Goal: Check status: Check status

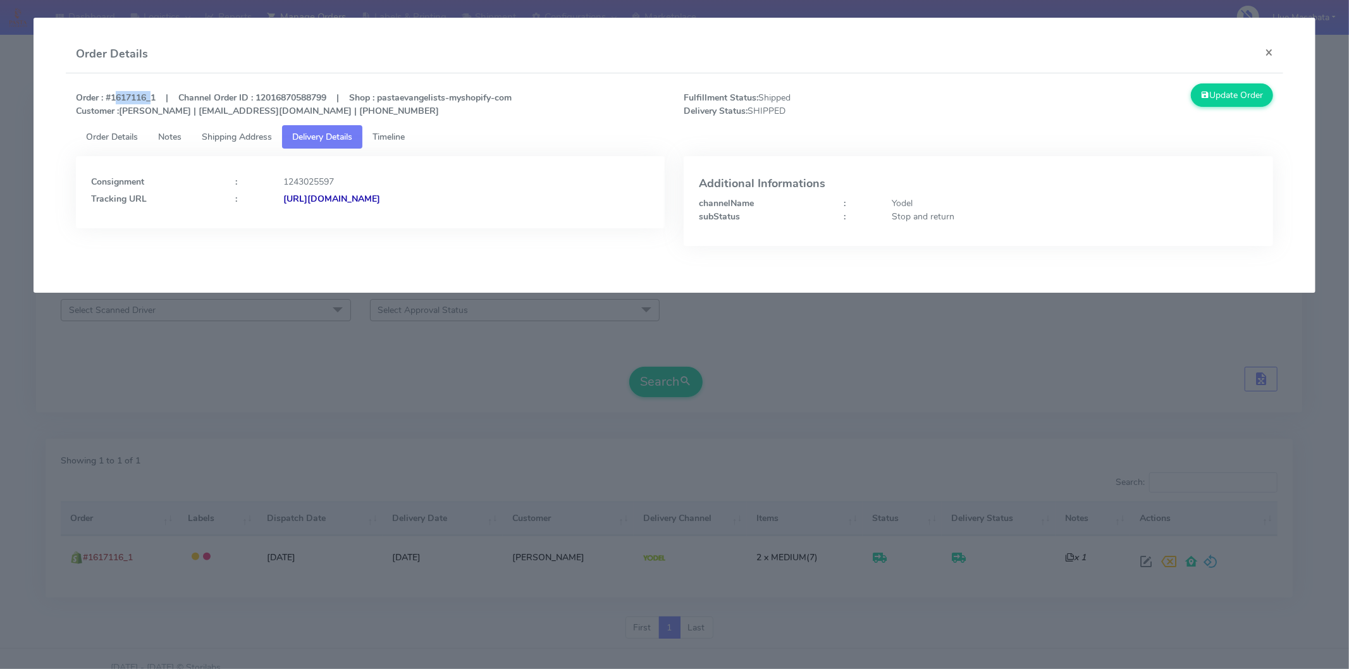
drag, startPoint x: 109, startPoint y: 97, endPoint x: 148, endPoint y: 97, distance: 38.6
click at [148, 97] on strong "Order : #1617116_1 | Channel Order ID : 12016870588799 | Shop : pastaevangelist…" at bounding box center [294, 104] width 436 height 25
copy strong "1617116"
click at [1269, 49] on button "×" at bounding box center [1268, 52] width 28 height 34
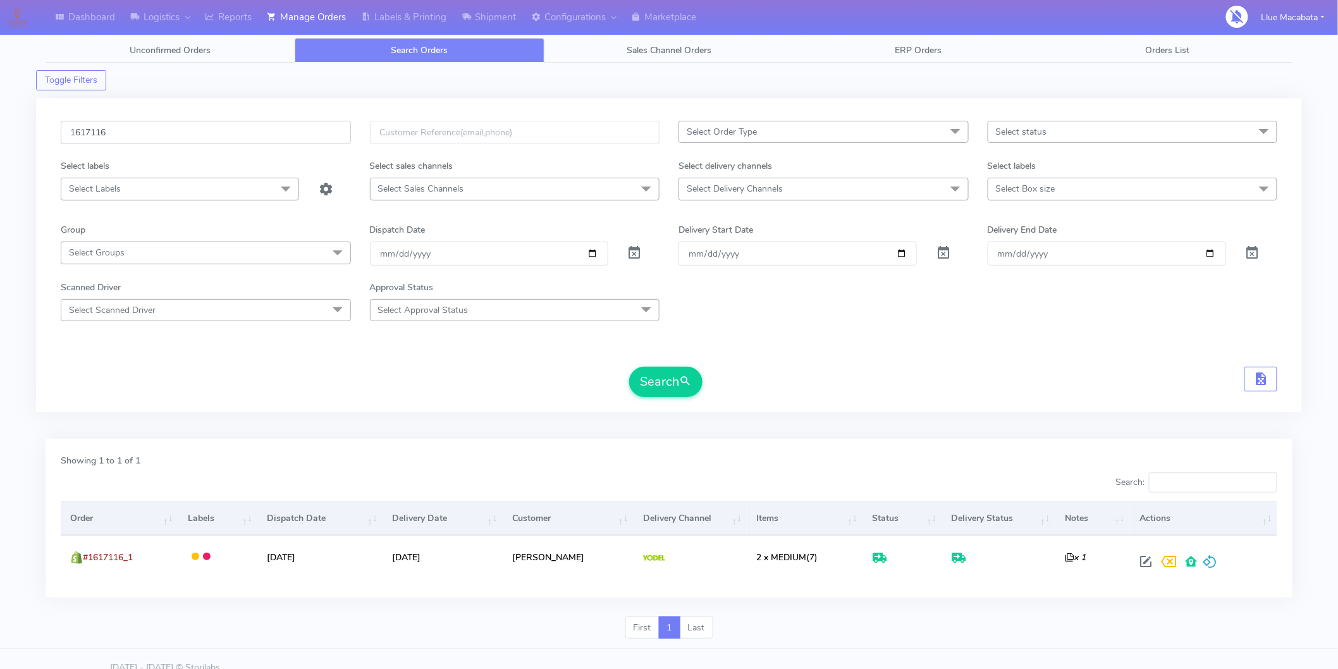
click at [152, 130] on input "1617116" at bounding box center [206, 132] width 290 height 23
paste input "519"
type input "1617519"
click at [640, 370] on button "Search" at bounding box center [665, 382] width 73 height 30
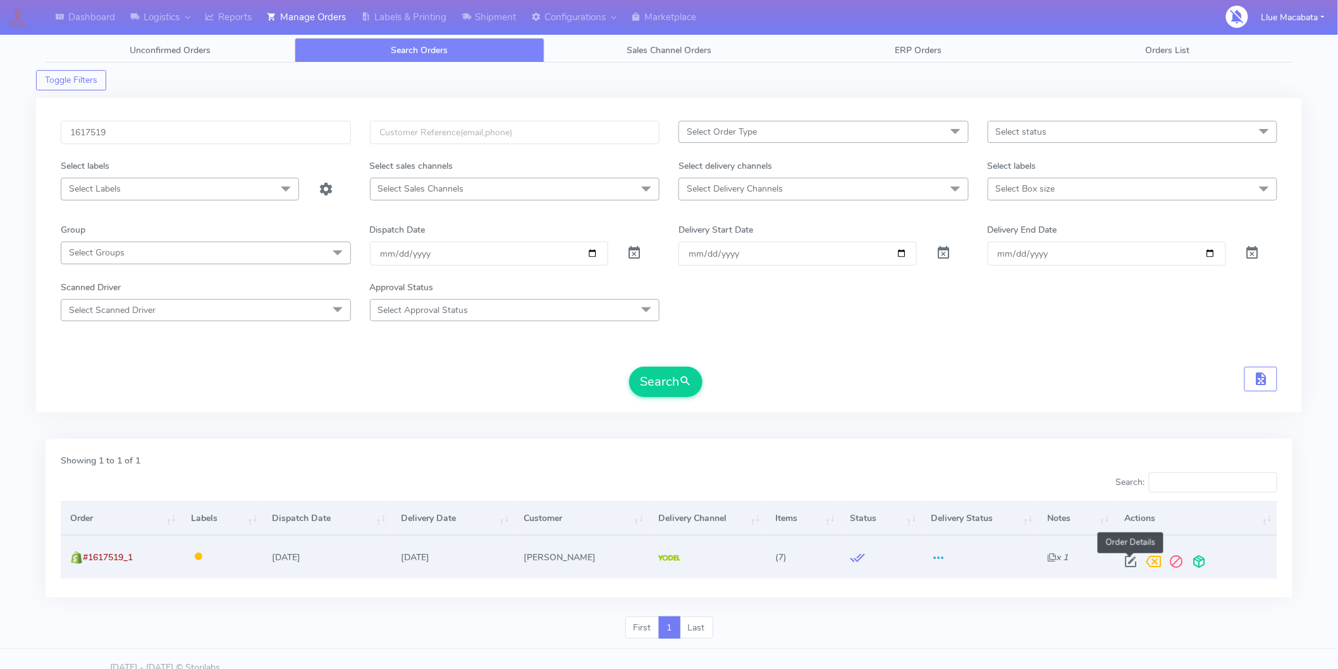
click at [1137, 560] on span at bounding box center [1130, 564] width 23 height 12
select select "5"
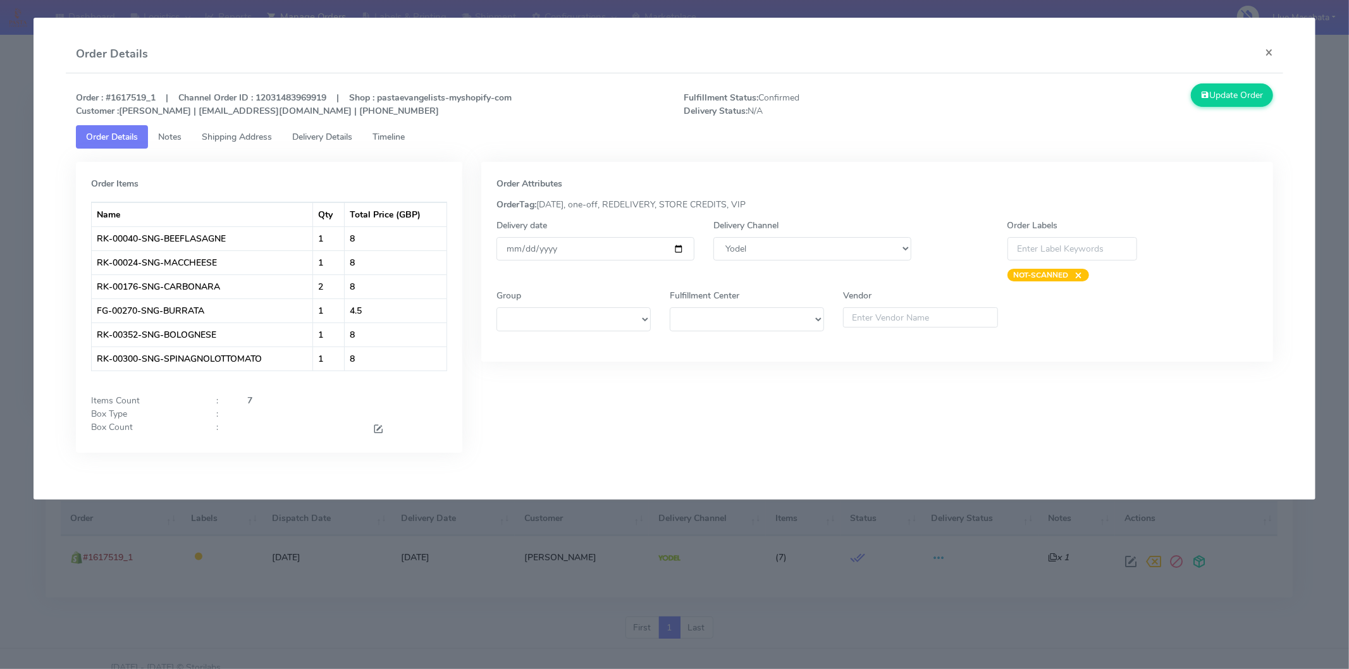
drag, startPoint x: 438, startPoint y: 121, endPoint x: 408, endPoint y: 127, distance: 30.9
click at [436, 121] on div "Order : #1617519_1 | Channel Order ID : 12031483969919 | Shop : pastaevangelist…" at bounding box center [674, 104] width 1216 height 42
click at [408, 127] on link "Timeline" at bounding box center [388, 136] width 52 height 23
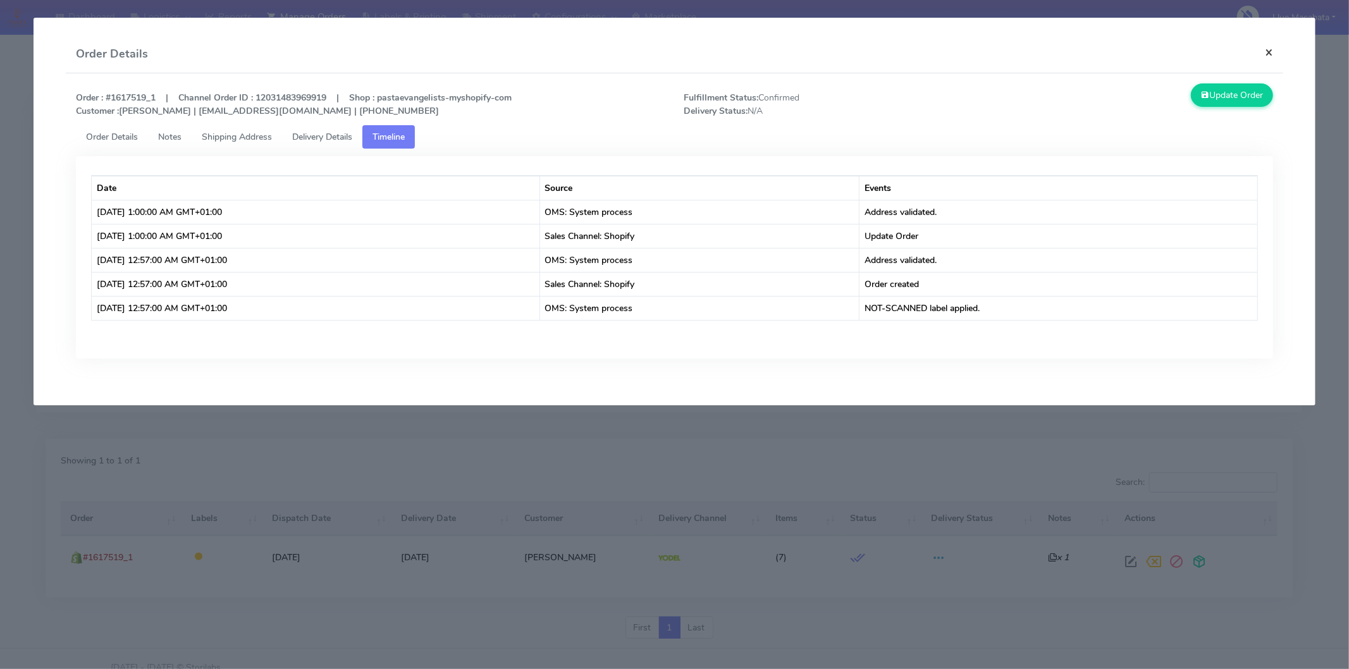
click at [1275, 51] on button "×" at bounding box center [1268, 52] width 28 height 34
